Goal: Use online tool/utility: Use online tool/utility

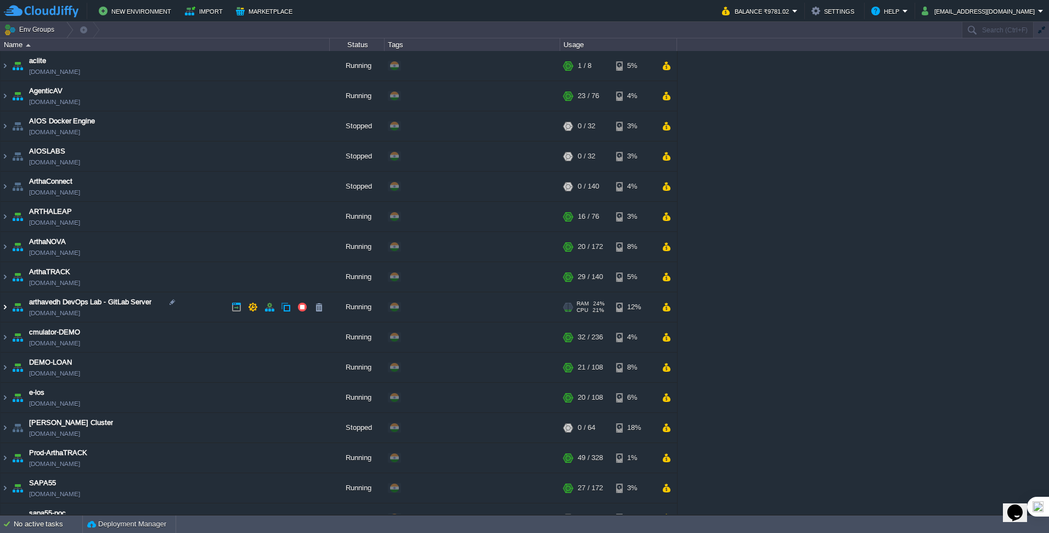
click at [5, 308] on img at bounding box center [5, 307] width 9 height 30
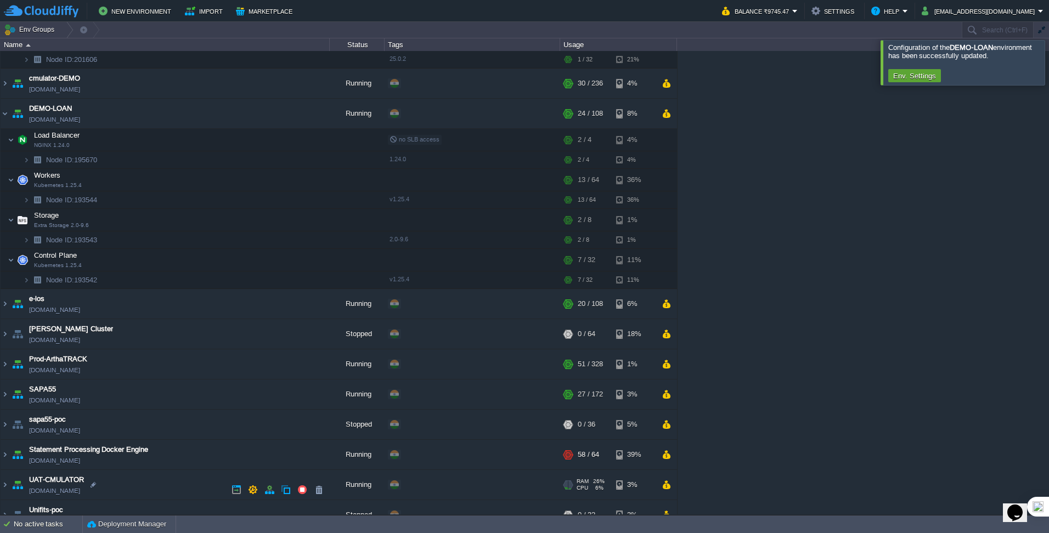
scroll to position [367, 0]
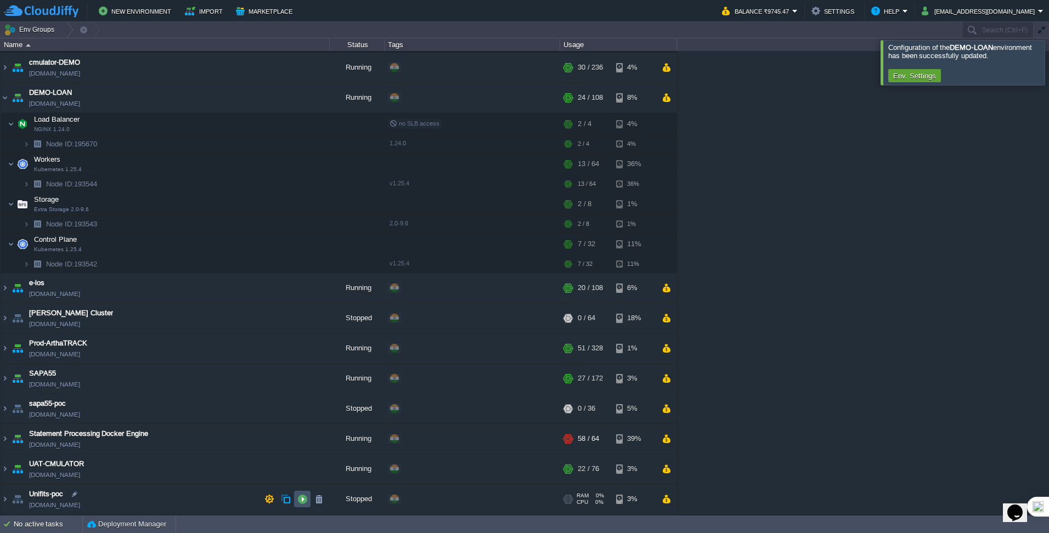
click at [302, 497] on button "button" at bounding box center [302, 499] width 10 height 10
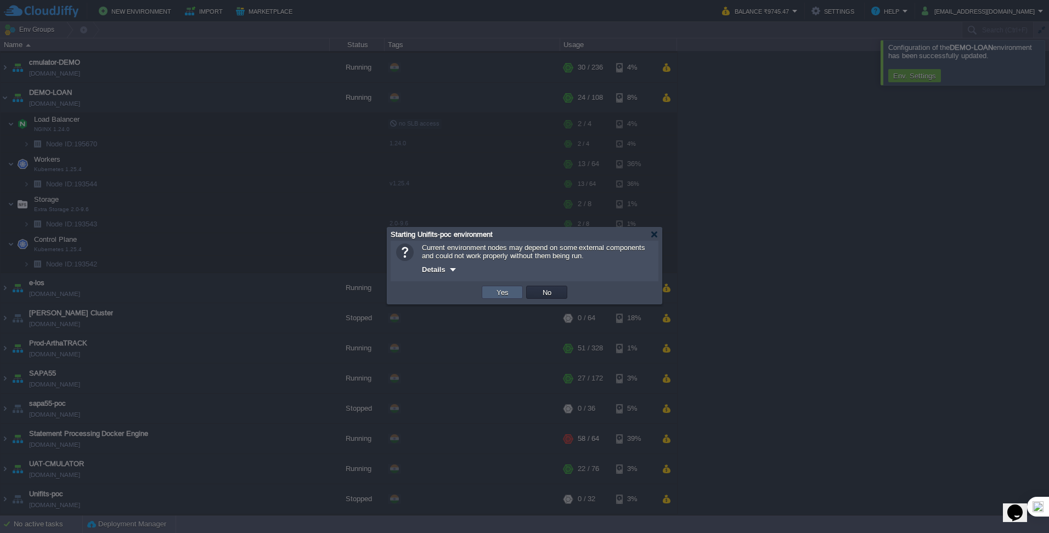
click at [510, 292] on button "Yes" at bounding box center [502, 292] width 19 height 10
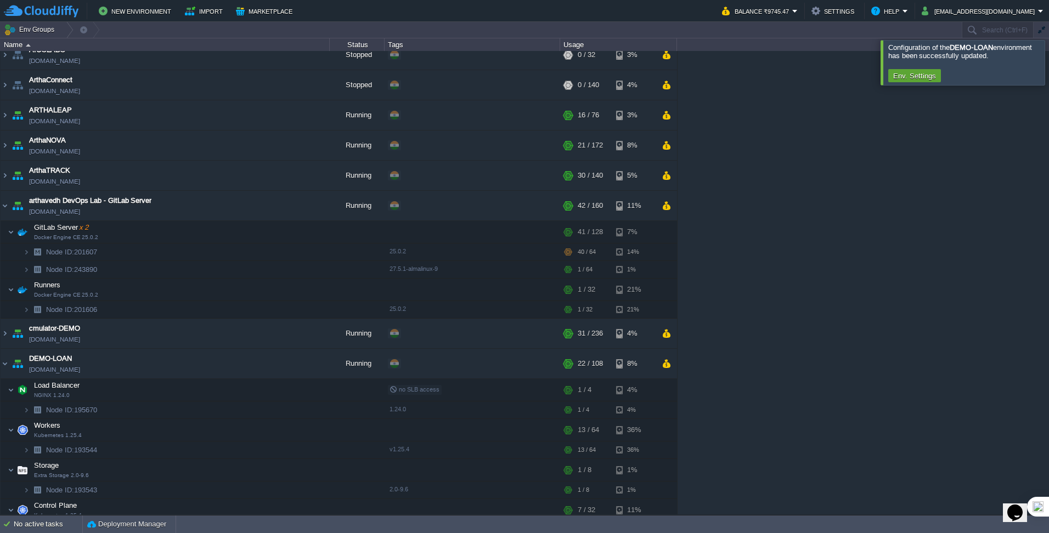
scroll to position [93, 0]
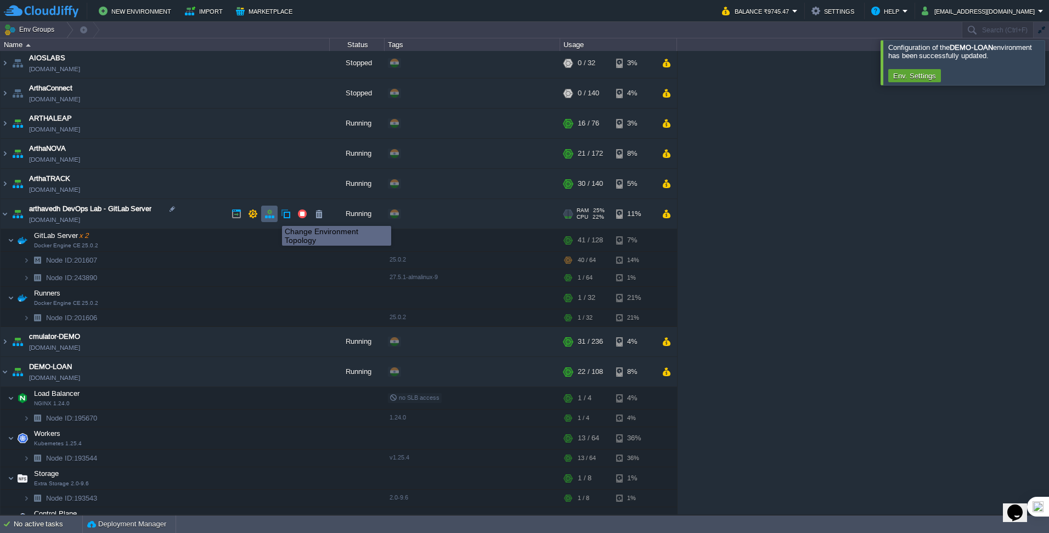
click at [274, 216] on button "button" at bounding box center [269, 214] width 10 height 10
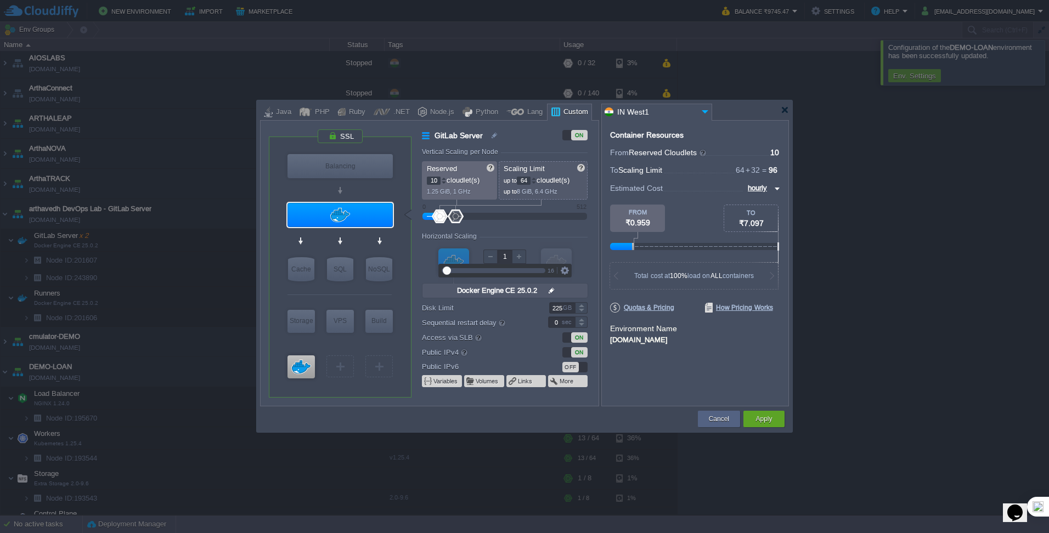
click at [489, 257] on div at bounding box center [490, 257] width 14 height 14
click at [521, 255] on div at bounding box center [519, 257] width 14 height 14
click at [520, 255] on div at bounding box center [519, 257] width 14 height 14
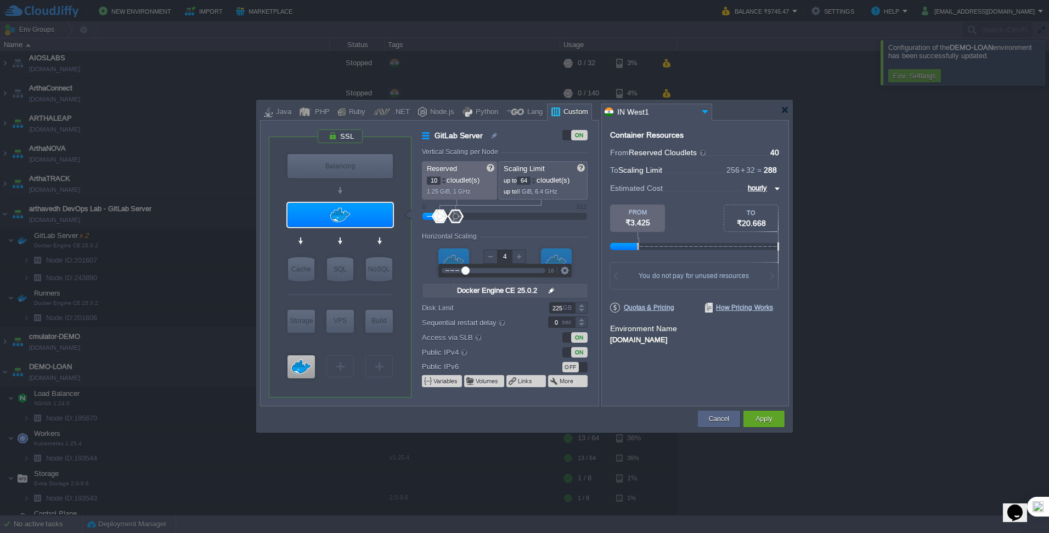
click at [489, 256] on div at bounding box center [490, 257] width 14 height 14
click at [491, 256] on div at bounding box center [490, 257] width 14 height 14
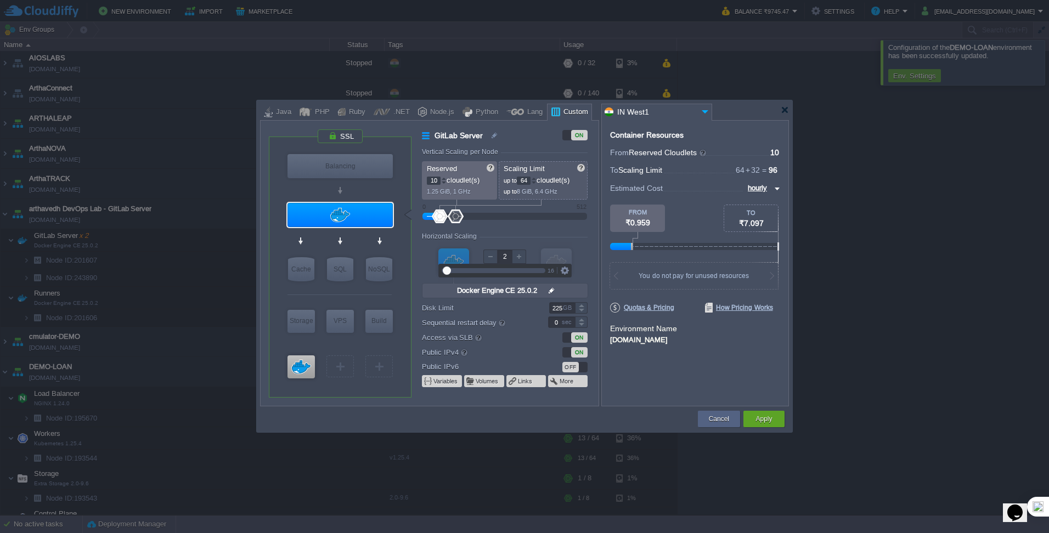
click at [518, 256] on div at bounding box center [519, 257] width 14 height 14
click at [494, 256] on div at bounding box center [490, 257] width 14 height 14
click at [520, 255] on div at bounding box center [519, 257] width 14 height 14
type input "1"
click at [493, 256] on div at bounding box center [490, 257] width 14 height 14
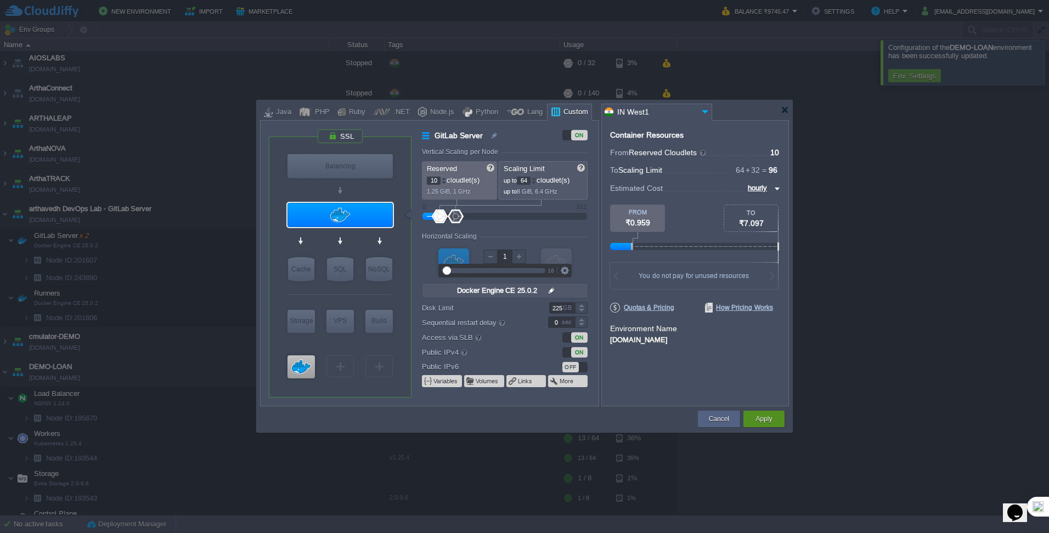
click at [770, 418] on button "Apply" at bounding box center [763, 418] width 16 height 11
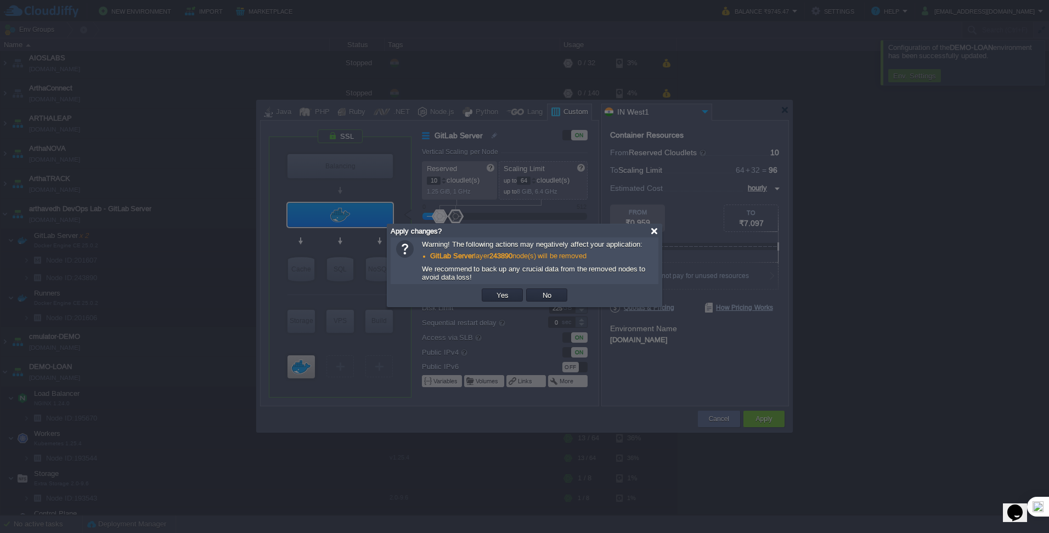
click at [650, 230] on div at bounding box center [654, 231] width 8 height 8
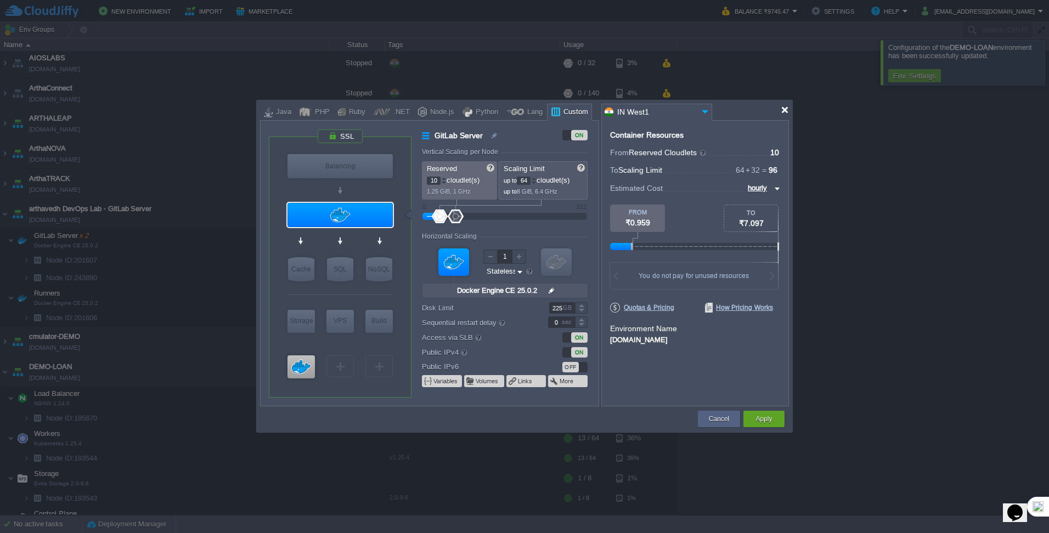
click at [784, 108] on div at bounding box center [784, 110] width 8 height 8
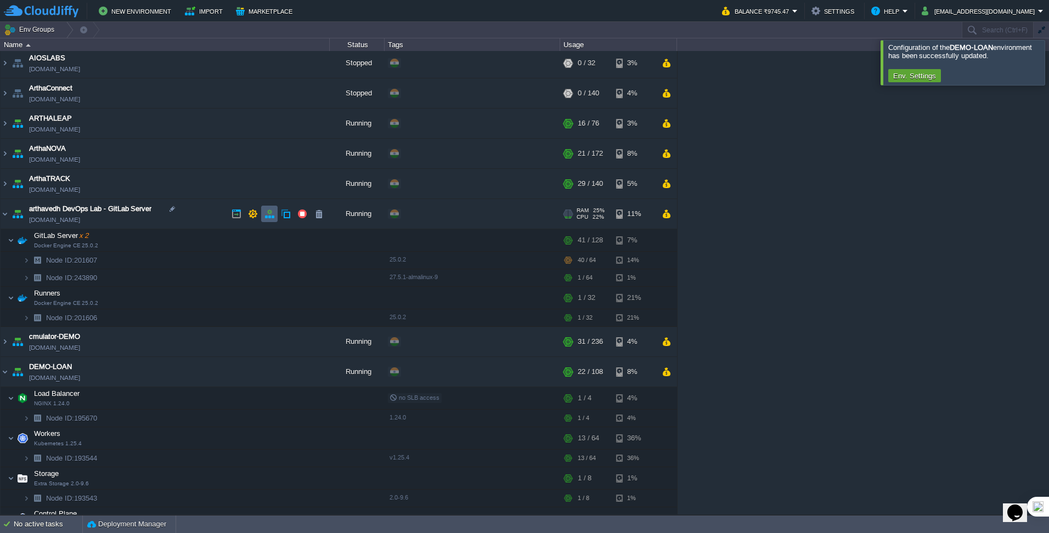
click at [271, 214] on button "button" at bounding box center [269, 214] width 10 height 10
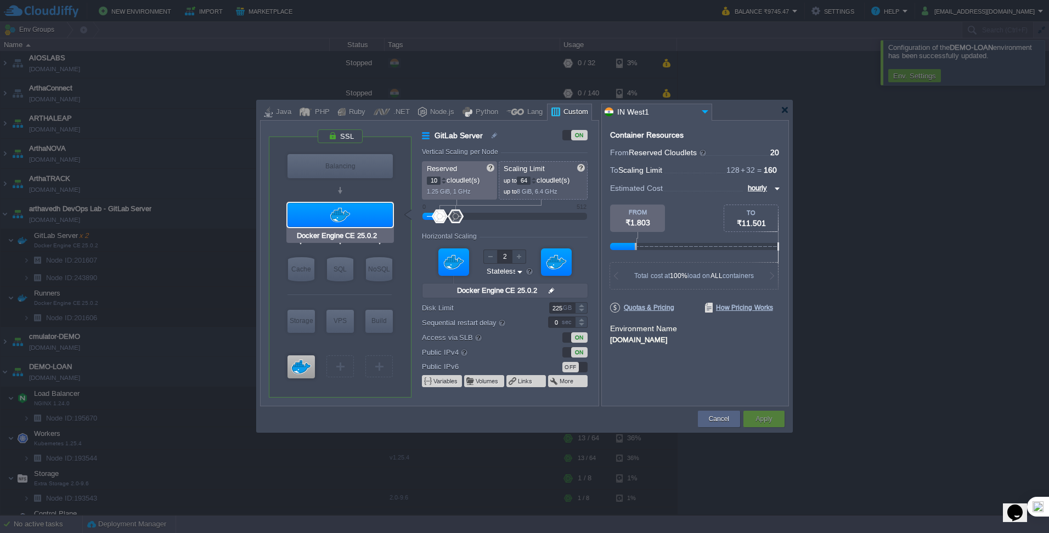
type input "Docker Image"
click at [490, 254] on div at bounding box center [490, 257] width 14 height 14
click at [760, 414] on button "Apply" at bounding box center [763, 418] width 16 height 11
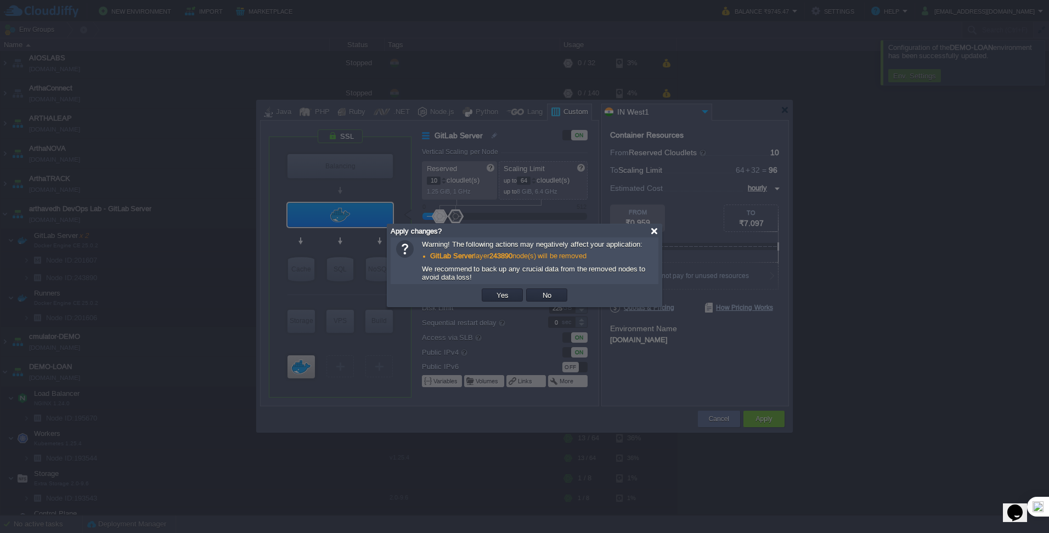
click at [654, 233] on div at bounding box center [654, 231] width 8 height 8
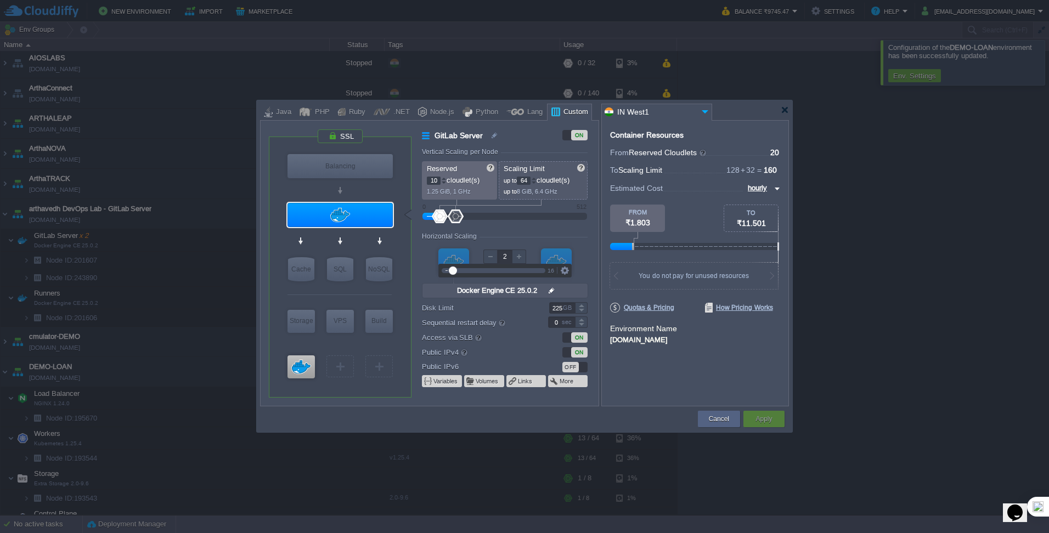
click at [518, 253] on div at bounding box center [519, 257] width 14 height 14
type input "1"
click at [490, 257] on div at bounding box center [490, 257] width 14 height 14
click at [763, 411] on div "Apply" at bounding box center [763, 419] width 25 height 16
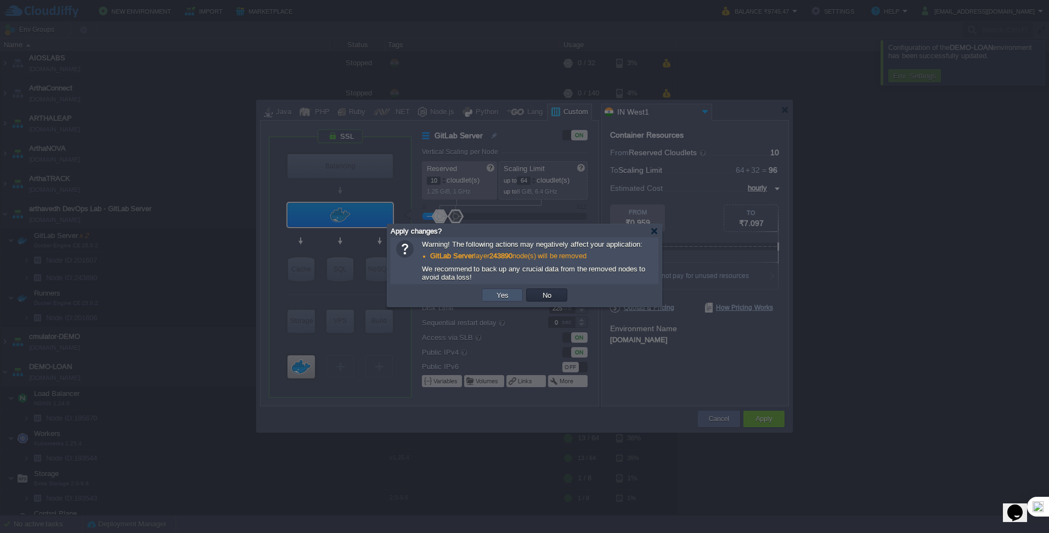
click at [505, 297] on button "Yes" at bounding box center [502, 295] width 19 height 10
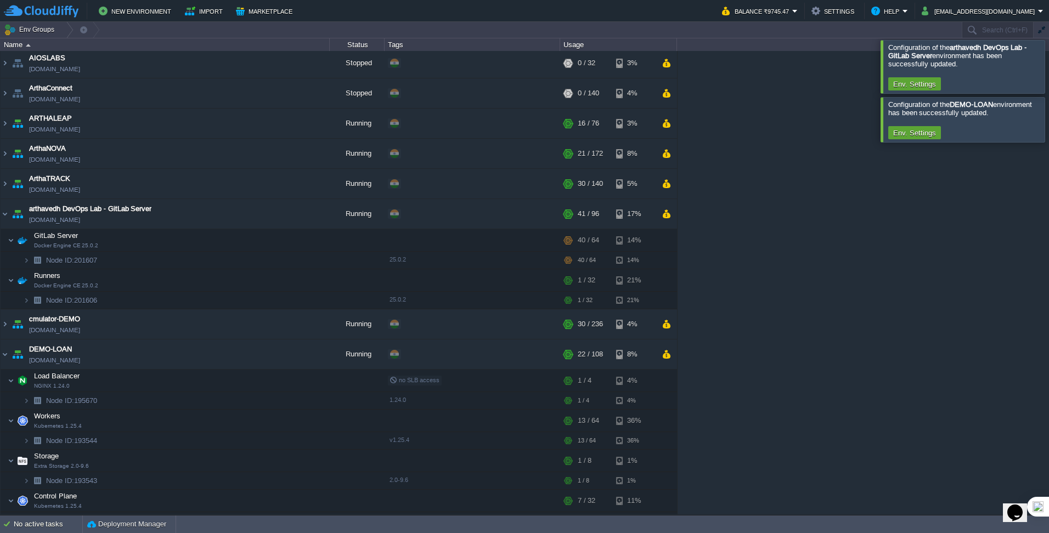
click at [1048, 65] on div at bounding box center [1062, 66] width 0 height 53
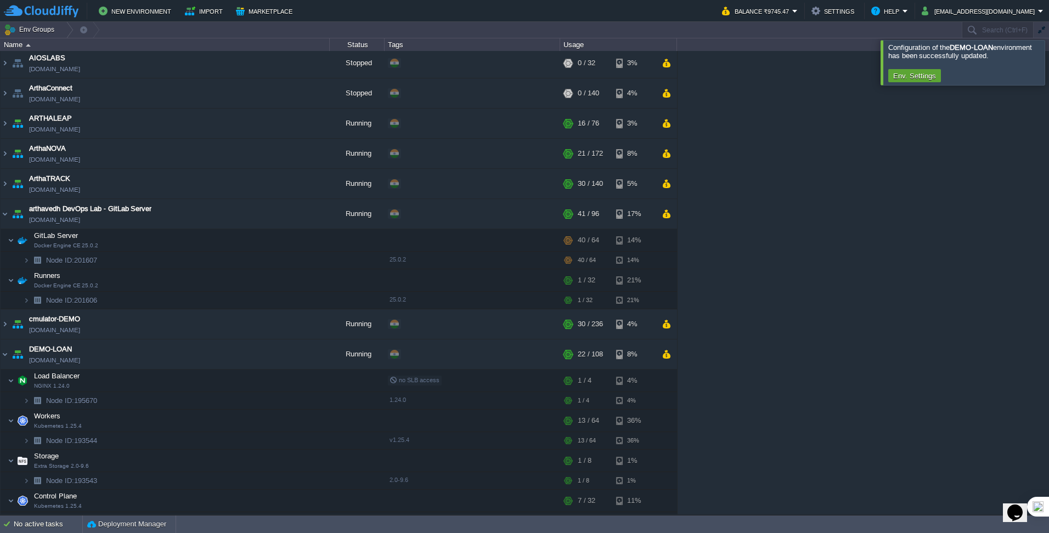
click at [1048, 72] on div at bounding box center [1062, 62] width 0 height 44
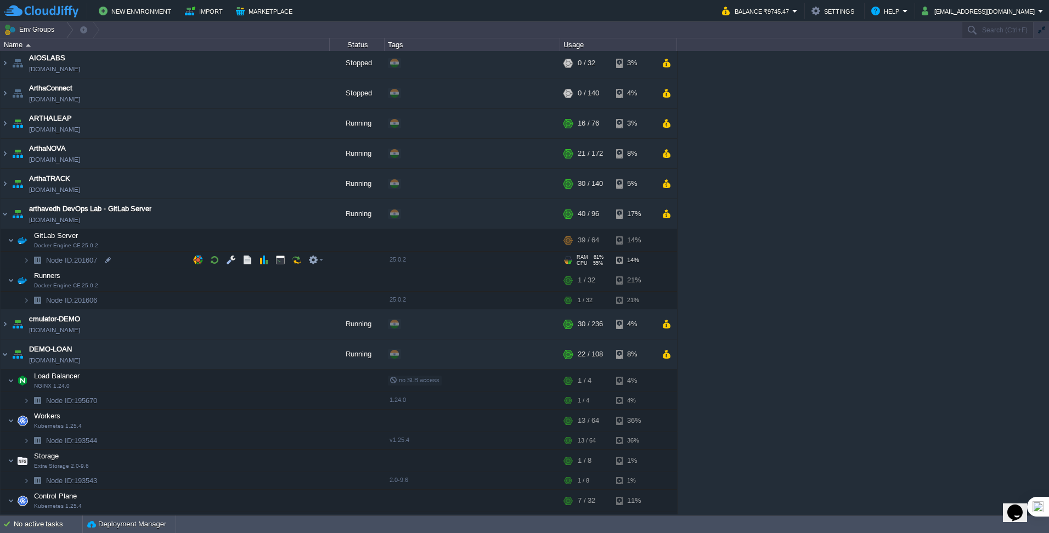
click at [30, 265] on img at bounding box center [37, 260] width 15 height 17
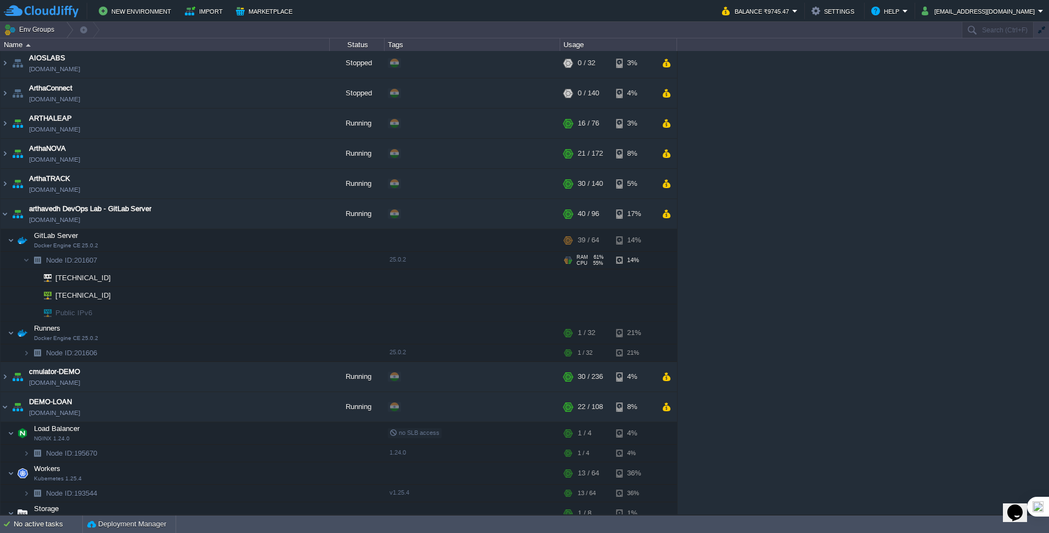
click at [30, 265] on img at bounding box center [37, 260] width 15 height 17
